Goal: Task Accomplishment & Management: Manage account settings

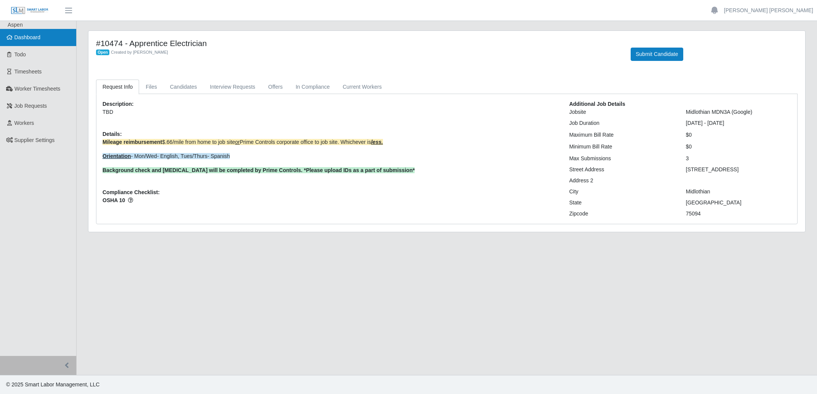
click at [33, 36] on span "Dashboard" at bounding box center [27, 37] width 26 height 6
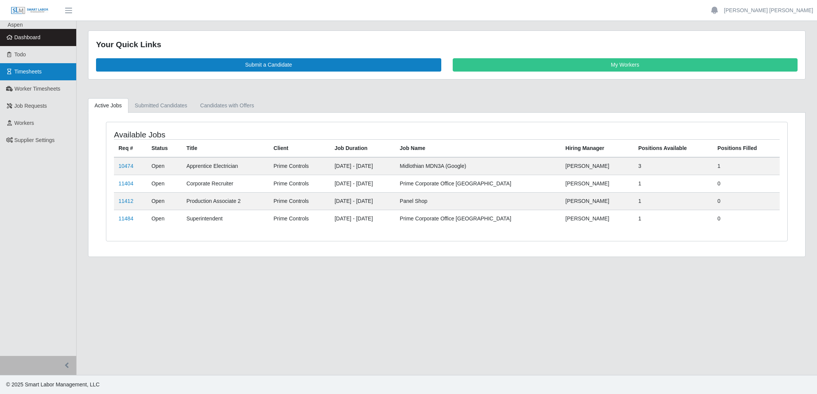
click at [36, 76] on link "Timesheets" at bounding box center [38, 71] width 76 height 17
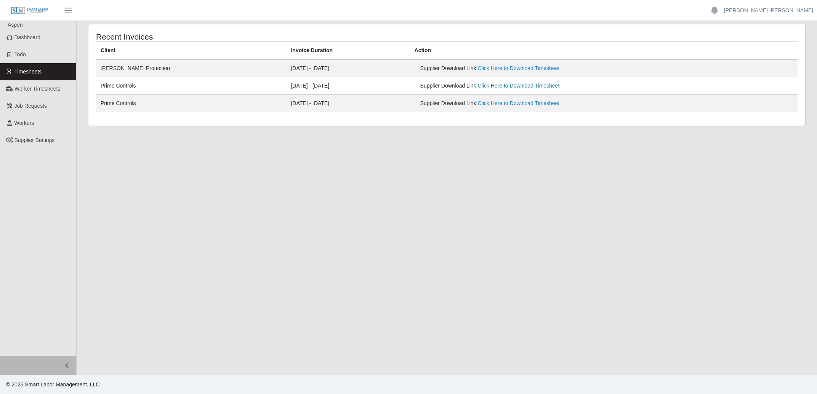
click at [507, 88] on link "Click Here to Download Timesheet" at bounding box center [519, 86] width 82 height 6
click at [33, 37] on span "Dashboard" at bounding box center [27, 37] width 26 height 6
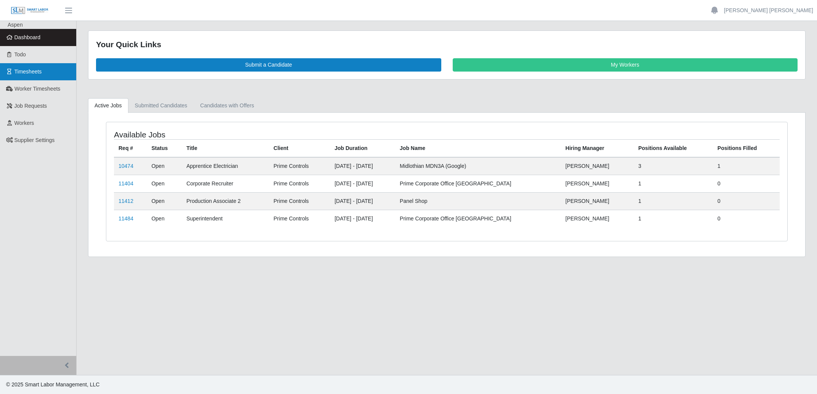
click at [19, 66] on link "Timesheets" at bounding box center [38, 71] width 76 height 17
click at [30, 74] on span "Timesheets" at bounding box center [27, 72] width 27 height 6
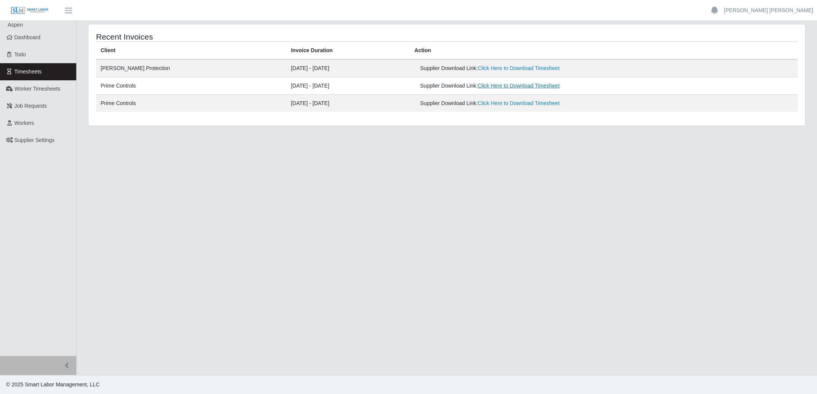
click at [491, 83] on link "Click Here to Download Timesheet" at bounding box center [519, 86] width 82 height 6
click at [499, 87] on link "Click Here to Download Timesheet" at bounding box center [519, 86] width 82 height 6
click at [21, 40] on span "Dashboard" at bounding box center [27, 37] width 26 height 6
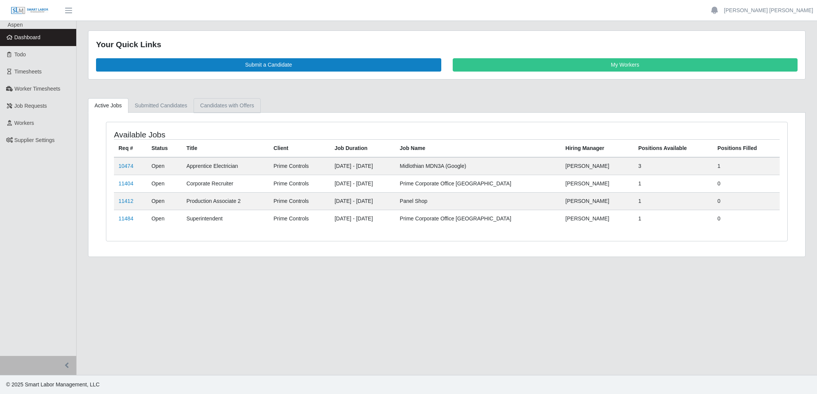
click at [214, 106] on link "Candidates with Offers" at bounding box center [227, 105] width 67 height 15
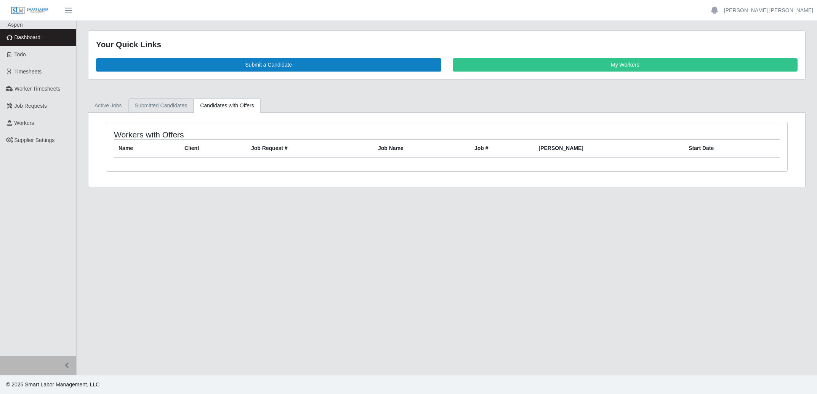
click at [152, 107] on link "Submitted Candidates" at bounding box center [161, 105] width 66 height 15
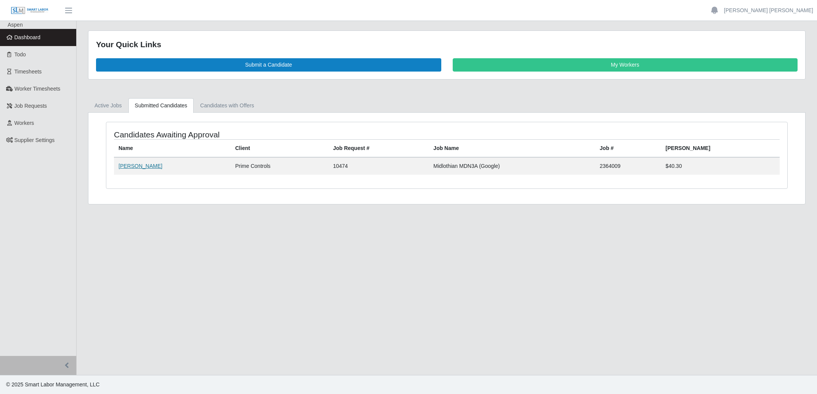
click at [139, 165] on link "Armando Godinez" at bounding box center [140, 166] width 44 height 6
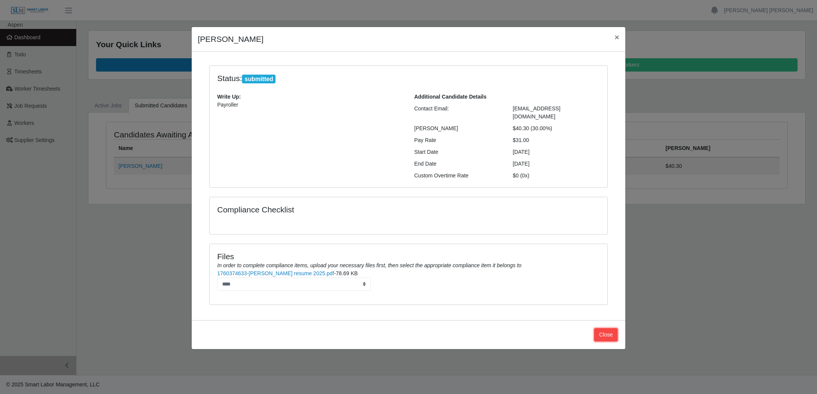
click at [602, 328] on button "Close" at bounding box center [606, 334] width 24 height 13
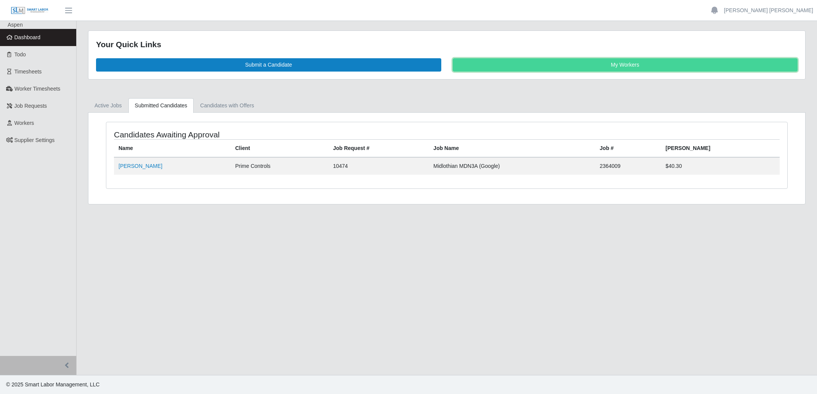
click at [627, 62] on link "My Workers" at bounding box center [625, 64] width 345 height 13
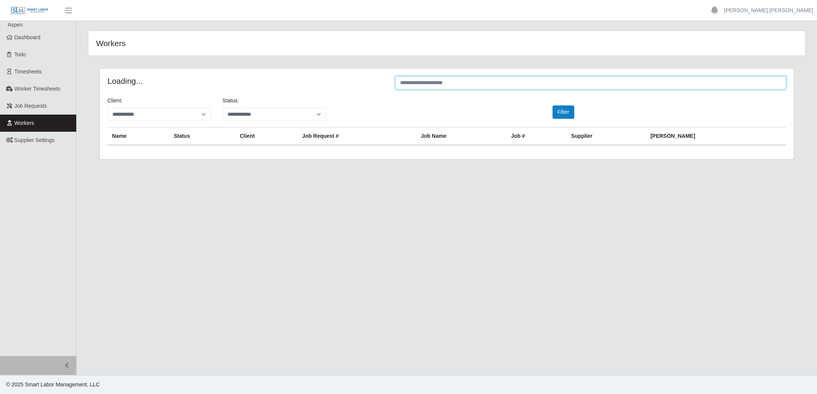
click at [568, 77] on input "text" at bounding box center [590, 82] width 391 height 13
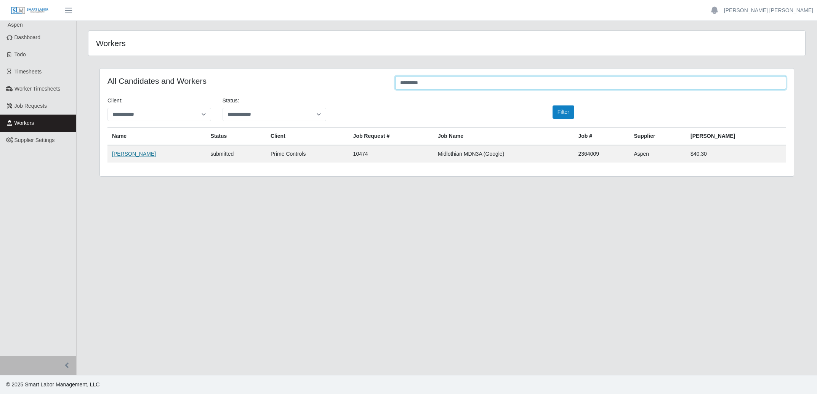
type input "*********"
click at [150, 152] on link "Armando Godinez" at bounding box center [134, 154] width 44 height 6
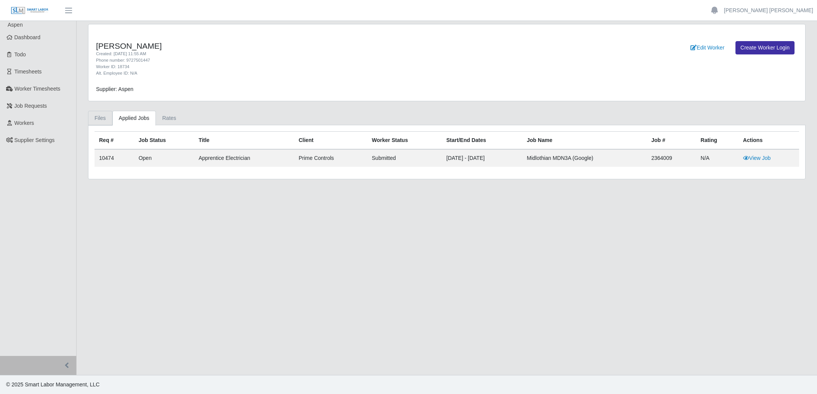
click at [103, 122] on link "Files" at bounding box center [100, 118] width 24 height 15
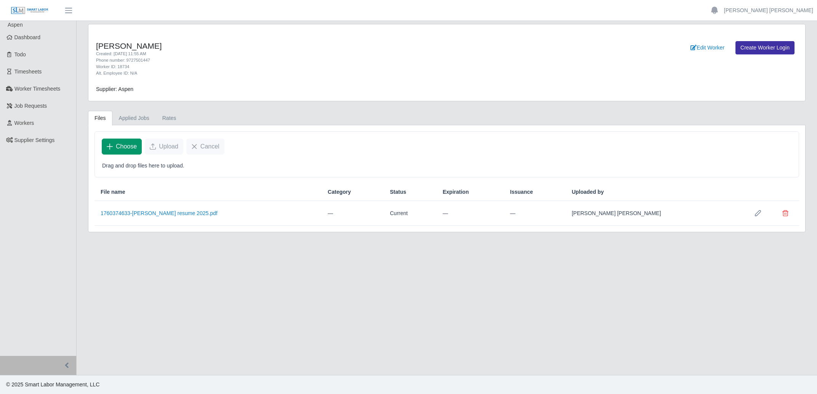
click at [123, 149] on span "Choose" at bounding box center [126, 146] width 21 height 9
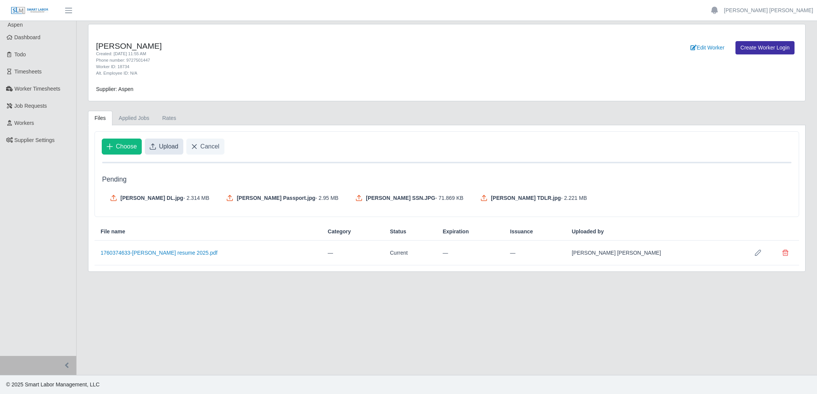
click at [175, 146] on span "Upload" at bounding box center [168, 146] width 19 height 9
